Goal: Information Seeking & Learning: Learn about a topic

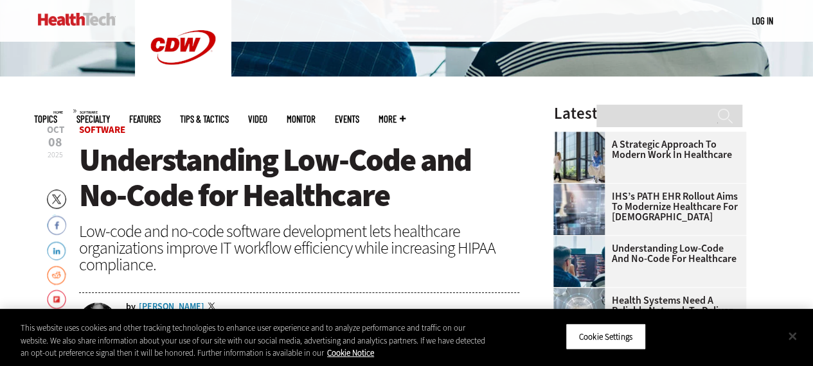
click at [797, 335] on button "Close" at bounding box center [792, 336] width 28 height 28
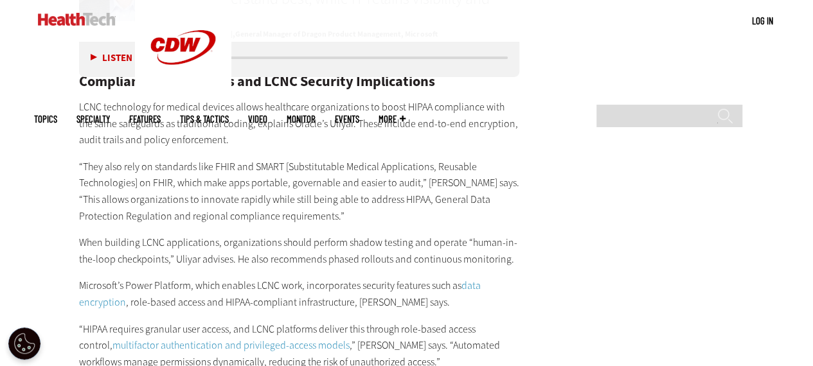
scroll to position [2634, 0]
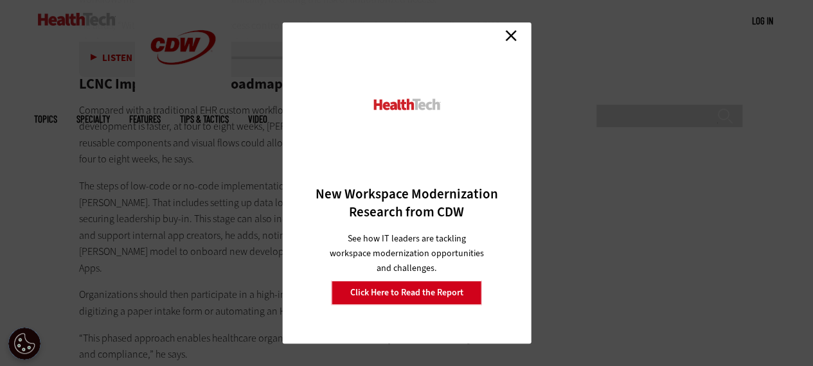
click at [513, 37] on link "Close" at bounding box center [510, 35] width 19 height 19
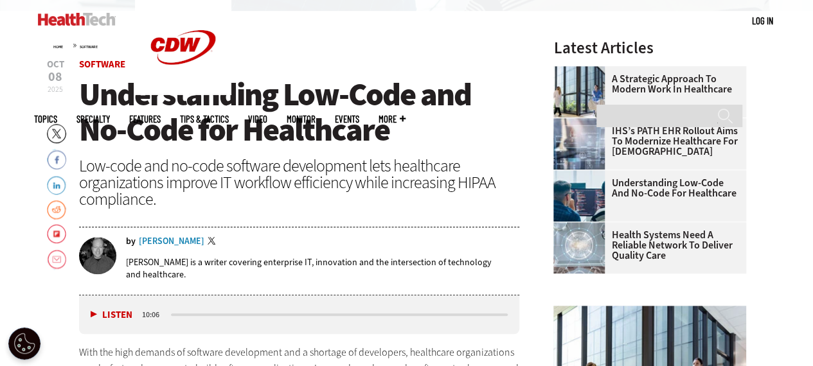
scroll to position [385, 0]
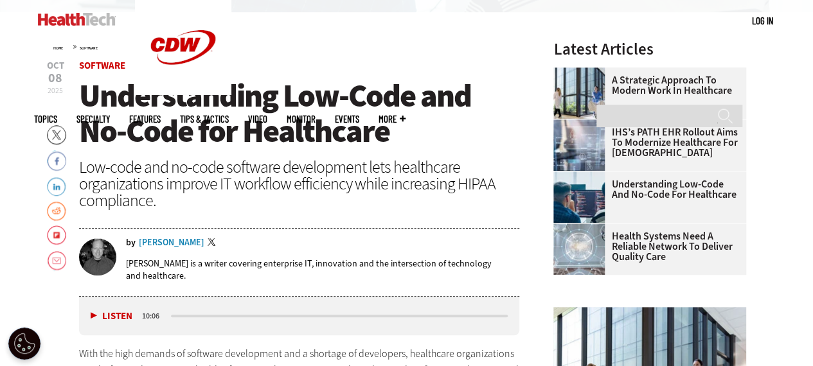
click at [58, 136] on link "Twitter" at bounding box center [56, 135] width 19 height 21
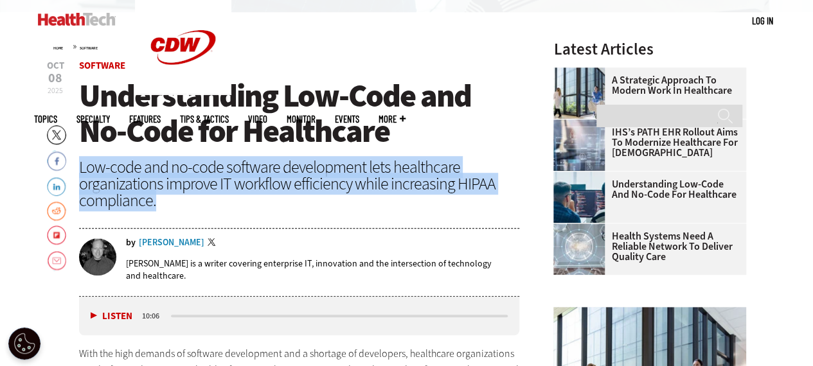
drag, startPoint x: 157, startPoint y: 205, endPoint x: 80, endPoint y: 173, distance: 84.1
click at [80, 173] on div "Low-code and no-code software development lets healthcare organizations improve…" at bounding box center [299, 184] width 441 height 50
copy div "Low-code and no-code software development lets healthcare organizations improve…"
click at [55, 187] on link "LinkedIn" at bounding box center [56, 185] width 19 height 21
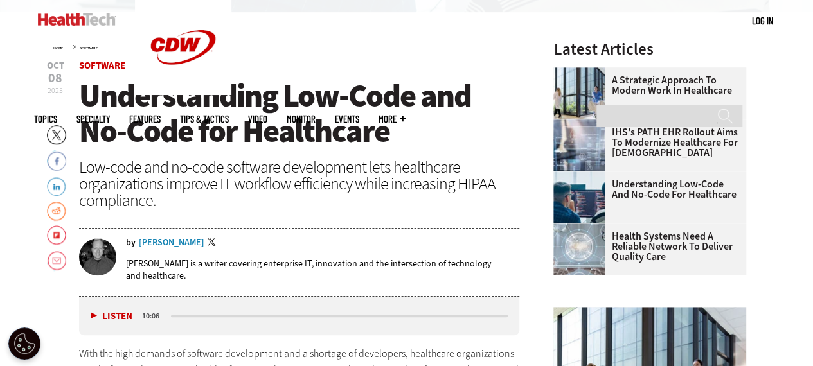
click at [138, 327] on div "Listen Pause 10:06" at bounding box center [299, 316] width 441 height 39
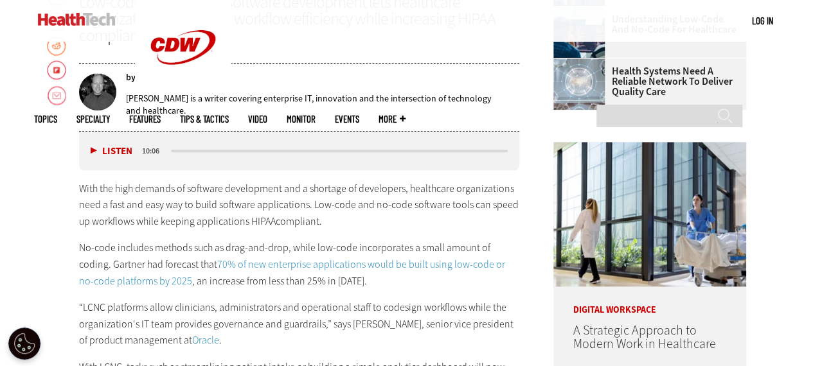
scroll to position [578, 0]
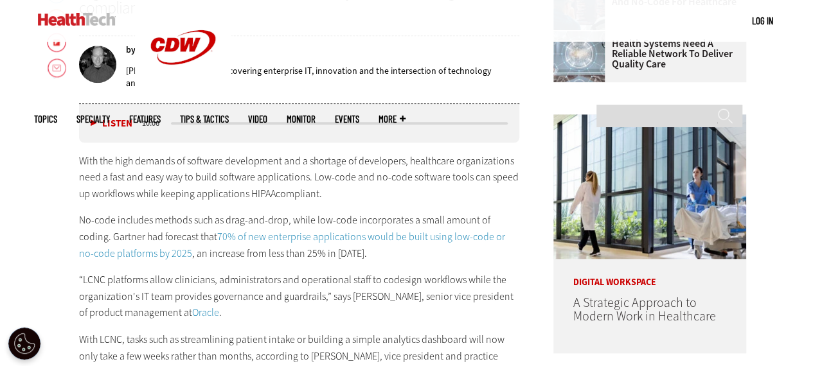
click at [217, 235] on link "70% of new enterprise applications would be built using low-code or no-code pla…" at bounding box center [292, 245] width 426 height 30
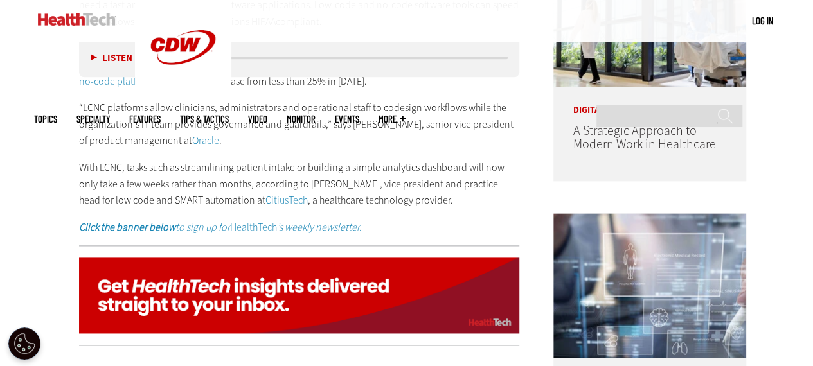
scroll to position [771, 0]
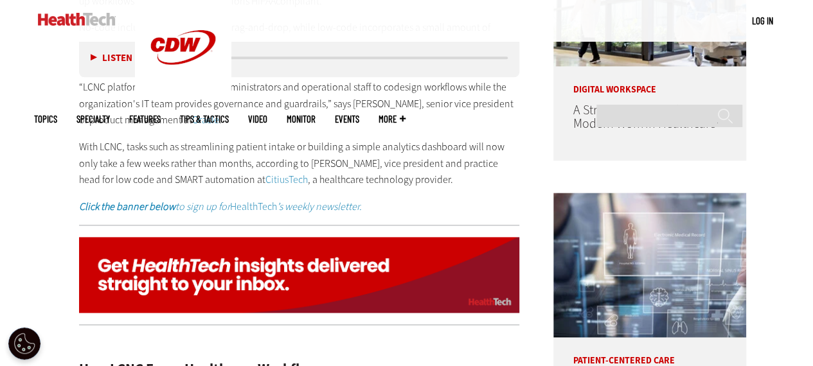
click at [192, 121] on link "Oracle" at bounding box center [205, 119] width 27 height 13
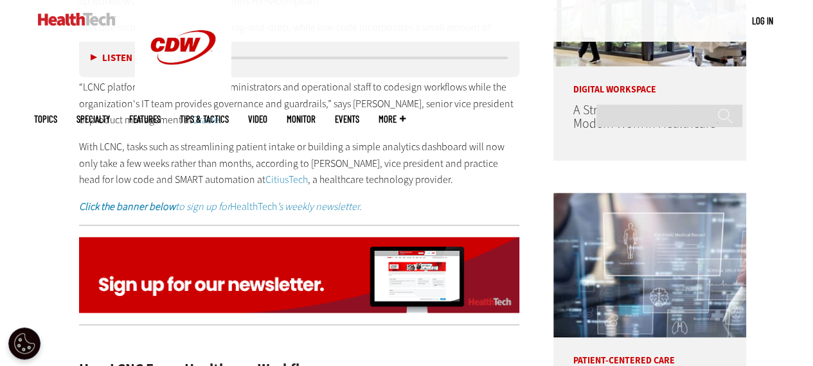
click at [283, 181] on link "CitiusTech" at bounding box center [286, 179] width 42 height 13
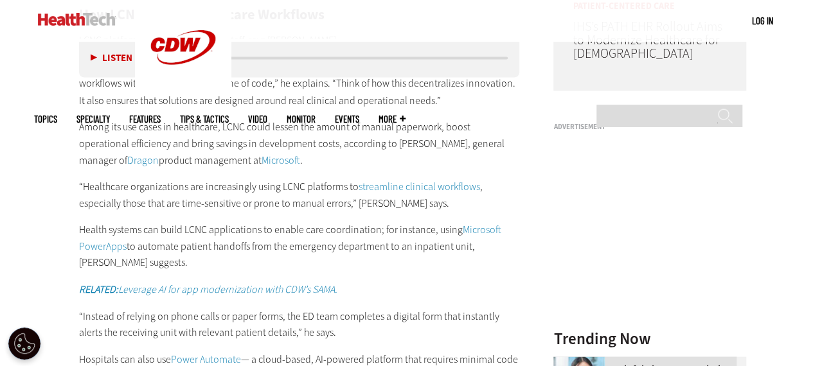
scroll to position [1156, 0]
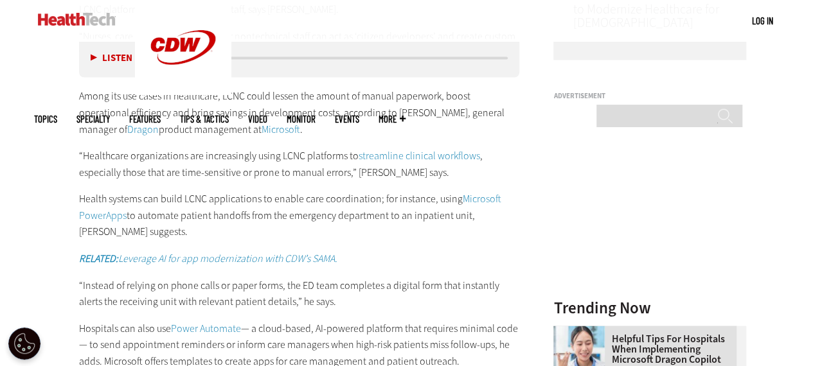
click at [261, 130] on link "Microsoft" at bounding box center [280, 128] width 39 height 13
click at [412, 154] on link "streamline clinical workflows" at bounding box center [418, 154] width 121 height 13
click at [468, 198] on link "Microsoft PowerApps" at bounding box center [290, 206] width 422 height 30
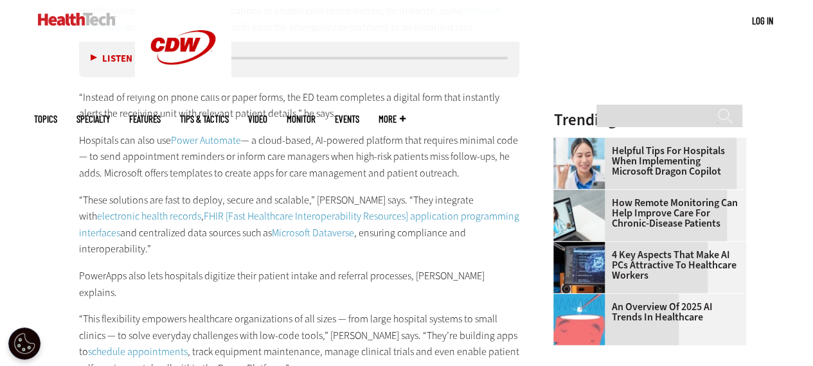
scroll to position [1349, 0]
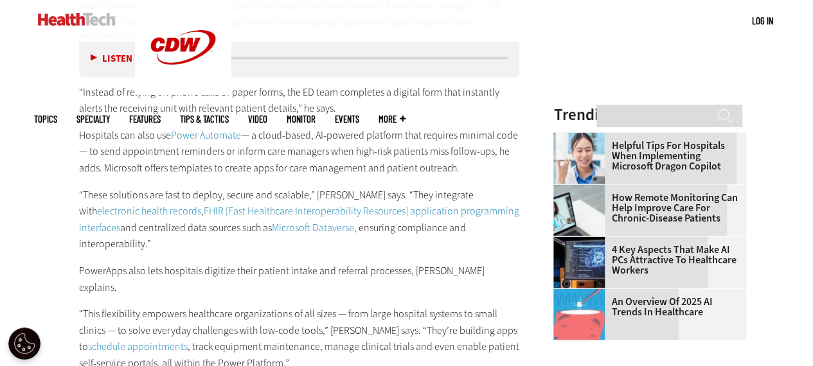
click at [195, 136] on link "Power Automate" at bounding box center [206, 134] width 70 height 13
click at [111, 216] on link "electronic health records" at bounding box center [149, 210] width 104 height 13
click at [110, 211] on link "electronic health records" at bounding box center [149, 210] width 104 height 13
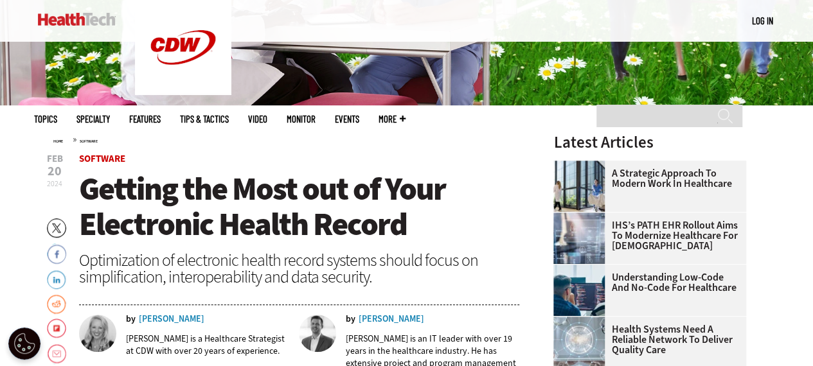
scroll to position [321, 0]
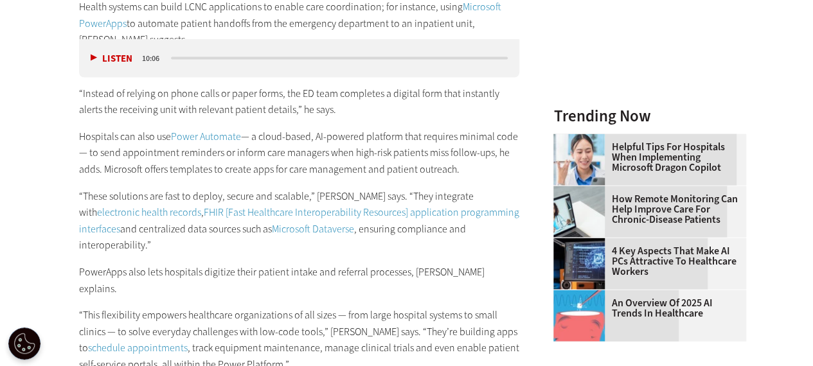
click at [244, 214] on link "FHIR [Fast Healthcare Interoperability Resources] application programming inter…" at bounding box center [299, 221] width 440 height 30
click at [245, 211] on link "FHIR [Fast Healthcare Interoperability Resources] application programming inter…" at bounding box center [299, 221] width 440 height 30
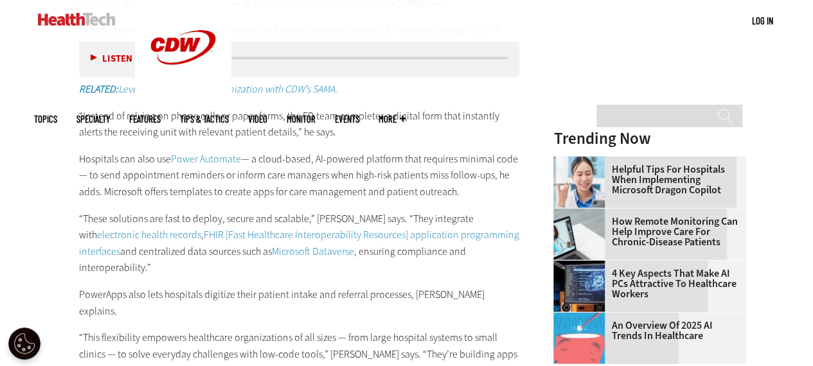
scroll to position [1345, 0]
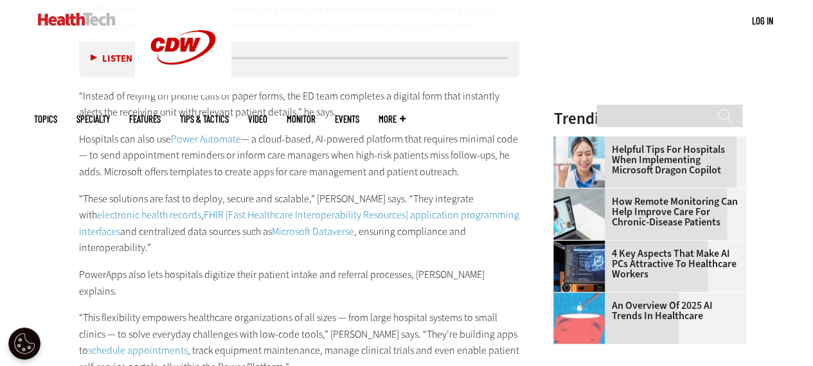
click at [272, 229] on link "Microsoft Dataverse" at bounding box center [313, 231] width 82 height 13
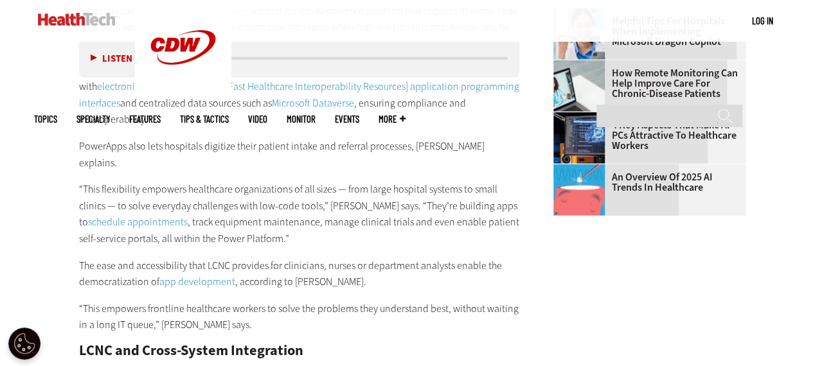
click at [148, 215] on link "schedule appointments" at bounding box center [138, 221] width 100 height 13
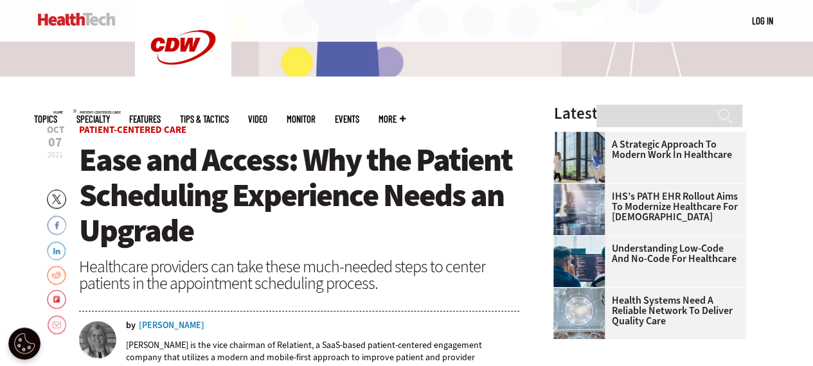
scroll to position [385, 0]
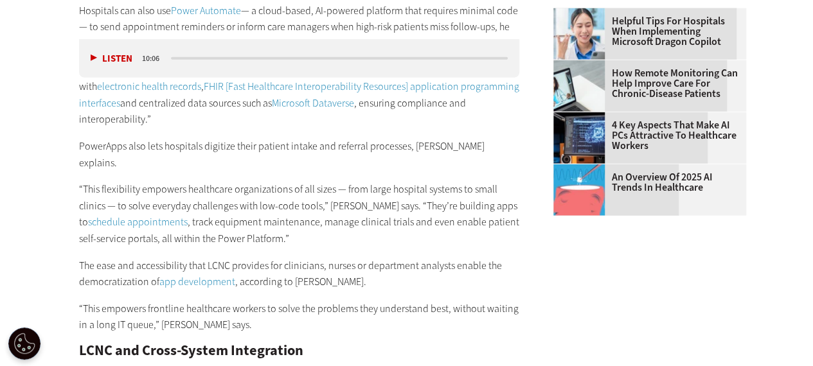
click at [200, 275] on link "app development" at bounding box center [197, 281] width 76 height 13
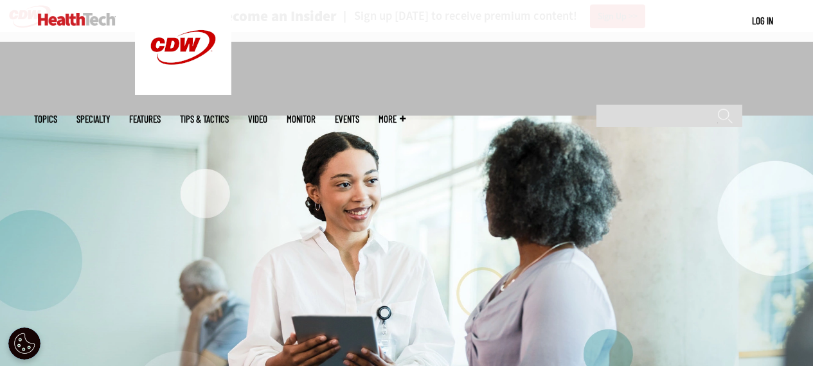
scroll to position [257, 0]
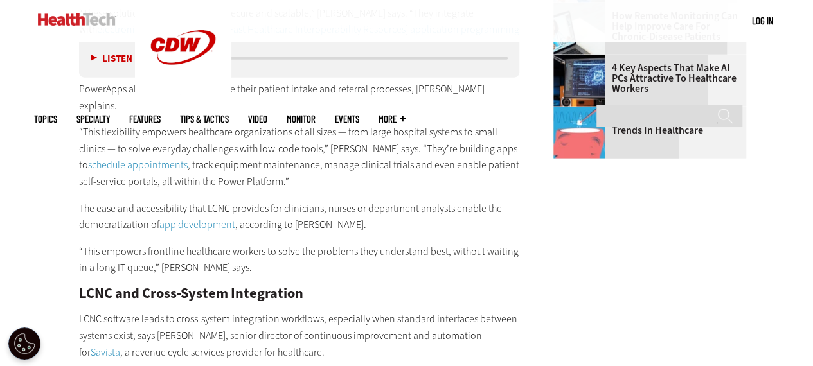
scroll to position [1649, 0]
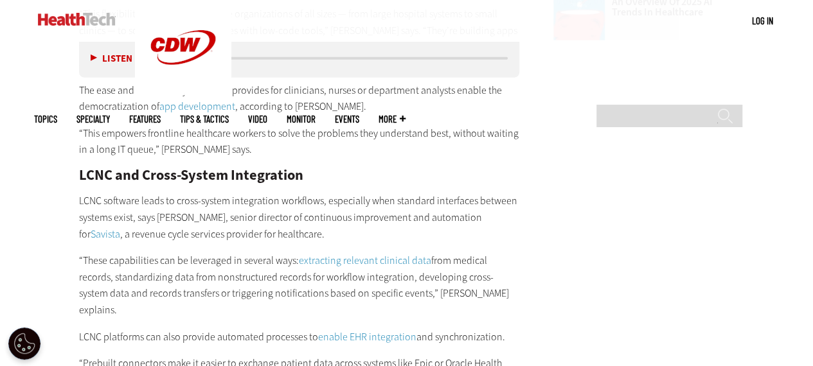
click at [352, 254] on link "extracting relevant clinical data" at bounding box center [365, 260] width 132 height 13
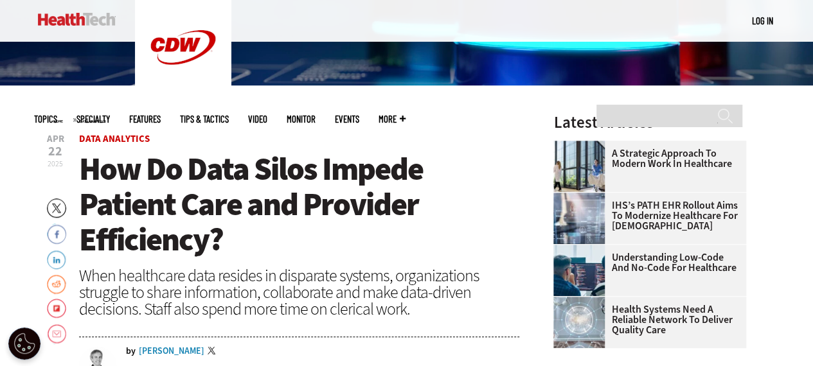
scroll to position [321, 0]
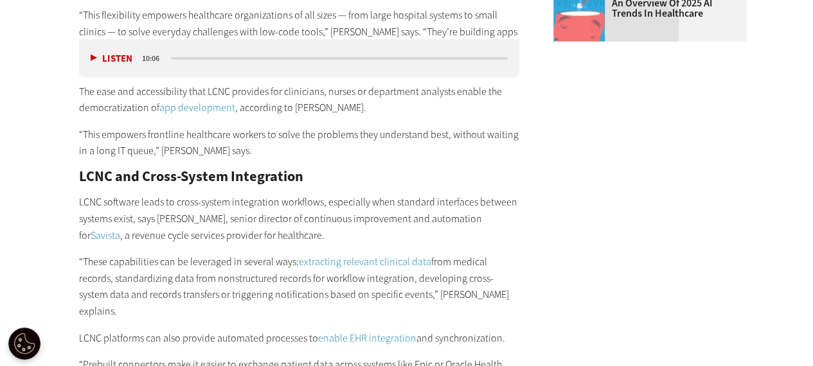
scroll to position [1648, 0]
click at [120, 229] on link "Savista" at bounding box center [106, 235] width 30 height 13
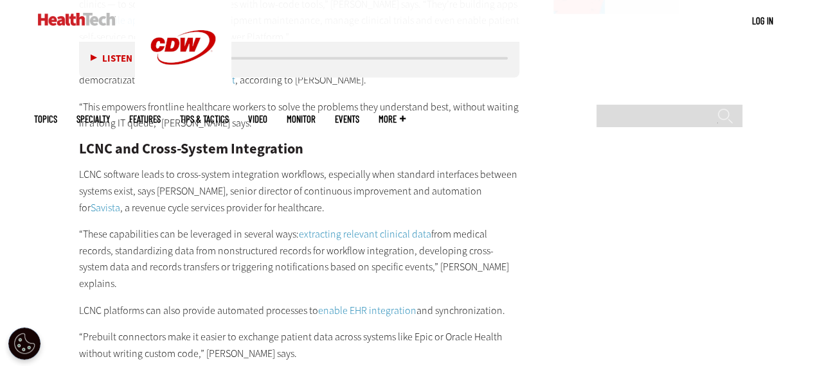
scroll to position [1712, 0]
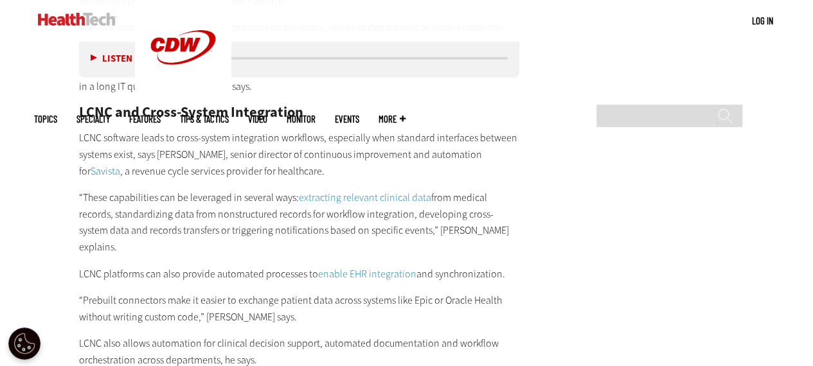
drag, startPoint x: 356, startPoint y: 213, endPoint x: 355, endPoint y: 220, distance: 7.2
click at [354, 267] on link "enable EHR integration" at bounding box center [367, 273] width 98 height 13
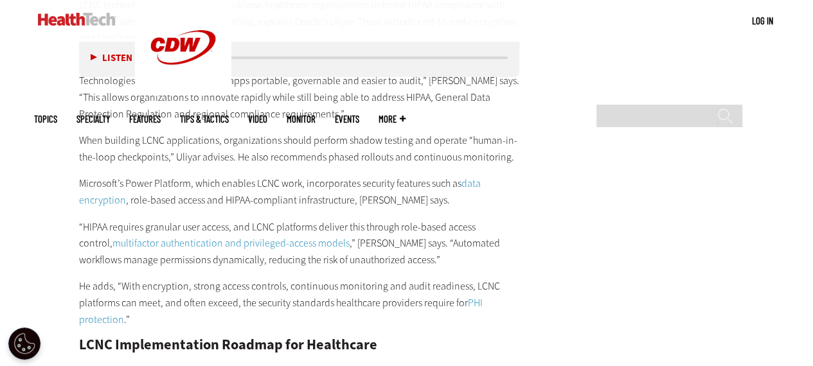
scroll to position [2483, 0]
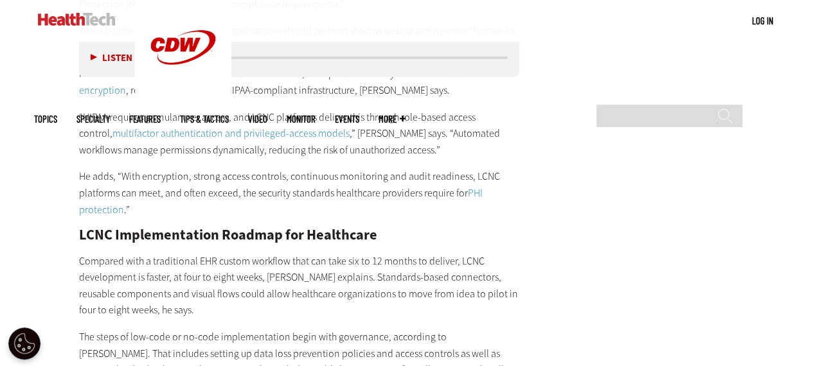
click at [222, 127] on link "multifactor authentication and privileged-access models" at bounding box center [230, 133] width 237 height 13
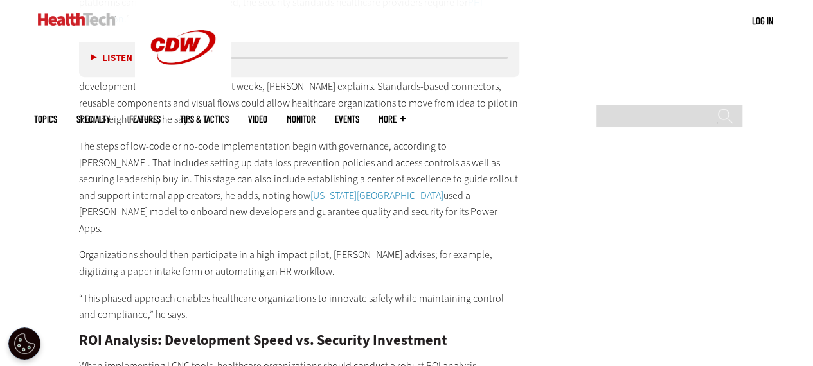
scroll to position [2674, 0]
click at [310, 188] on link "[US_STATE][GEOGRAPHIC_DATA]" at bounding box center [376, 194] width 133 height 13
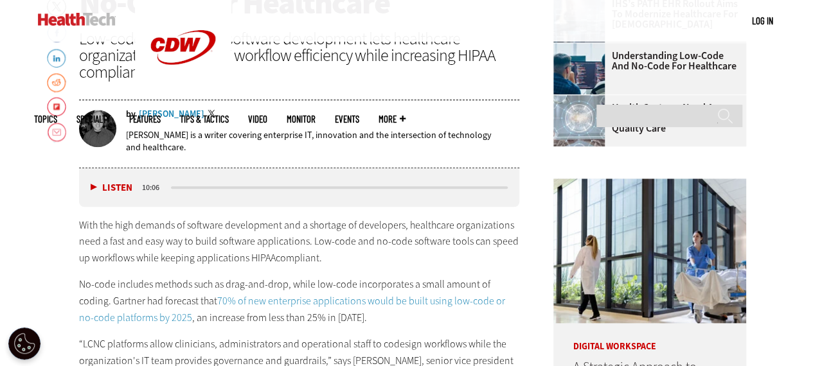
scroll to position [578, 0]
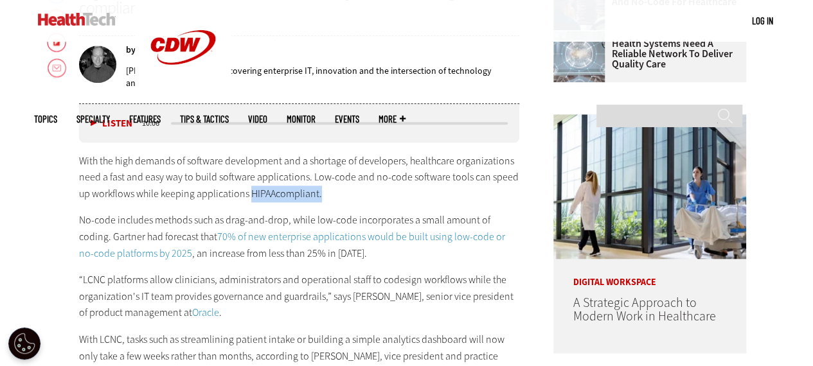
drag, startPoint x: 324, startPoint y: 192, endPoint x: 249, endPoint y: 192, distance: 74.5
click at [249, 192] on p "With the high demands of software development and a shortage of developers, hea…" at bounding box center [299, 177] width 441 height 49
copy p "HIPAAcompliant."
click at [313, 188] on p "With the high demands of software development and a shortage of developers, hea…" at bounding box center [299, 177] width 441 height 49
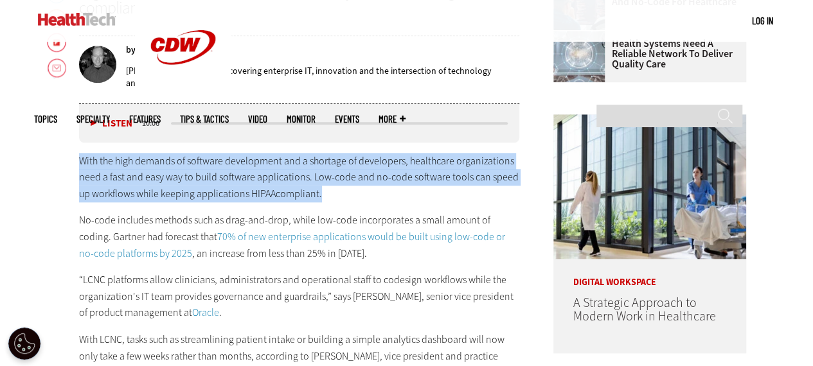
drag, startPoint x: 331, startPoint y: 190, endPoint x: 74, endPoint y: 158, distance: 259.0
copy p "With the high demands of software development and a shortage of developers, hea…"
click at [333, 195] on p "With the high demands of software development and a shortage of developers, hea…" at bounding box center [299, 177] width 441 height 49
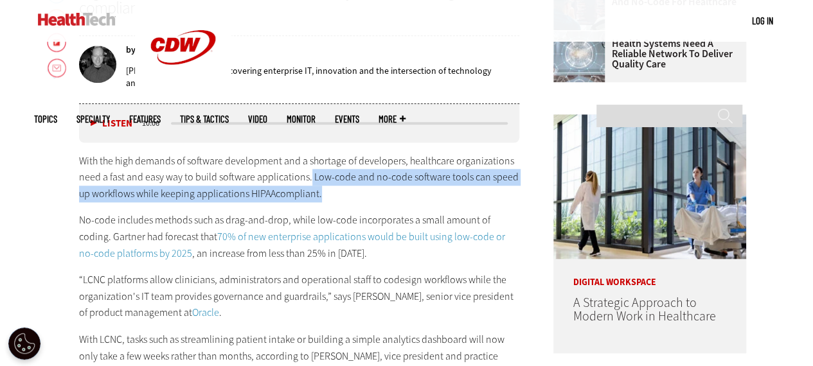
drag, startPoint x: 328, startPoint y: 193, endPoint x: 307, endPoint y: 176, distance: 26.5
click at [307, 176] on p "With the high demands of software development and a shortage of developers, hea…" at bounding box center [299, 177] width 441 height 49
copy p "Low-code and no-code software tools can speed up workflows while keeping applic…"
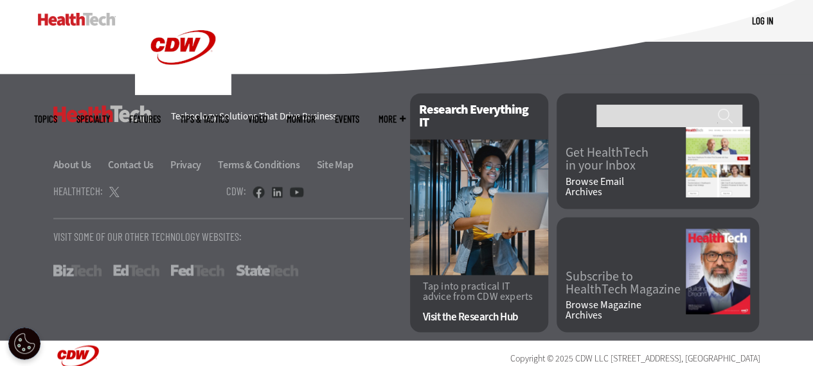
scroll to position [3231, 0]
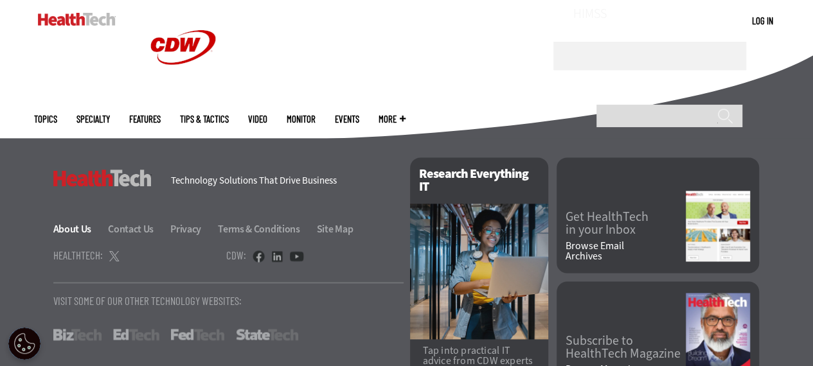
click at [67, 222] on link "About Us" at bounding box center [79, 228] width 53 height 13
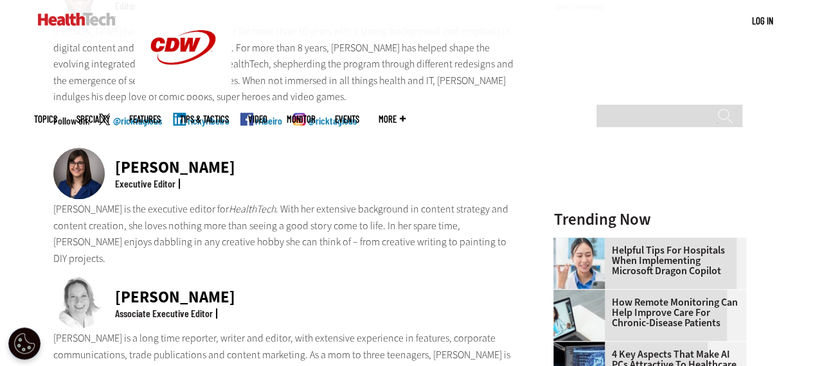
scroll to position [450, 0]
